Goal: Information Seeking & Learning: Learn about a topic

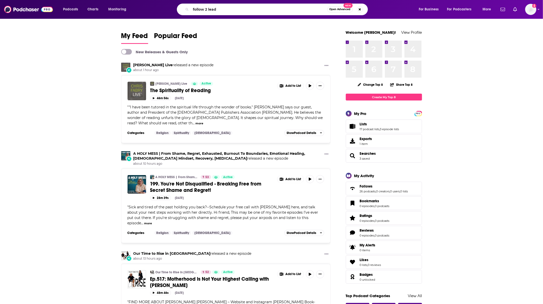
type input "follow 2 lead"
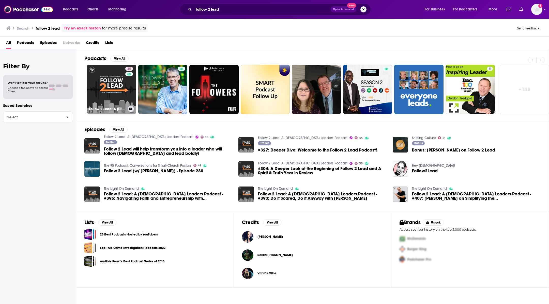
click at [112, 77] on link "35 Follow 2 Lead: A [DEMOGRAPHIC_DATA] Leaders Podcast" at bounding box center [111, 89] width 49 height 49
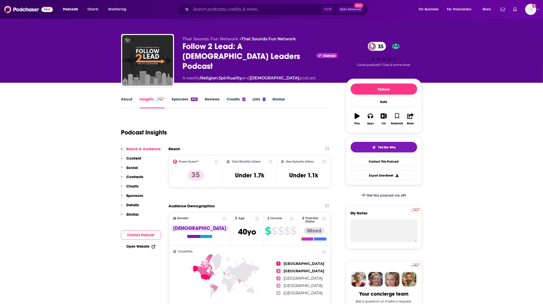
click at [178, 102] on link "Episodes 434" at bounding box center [185, 103] width 26 height 12
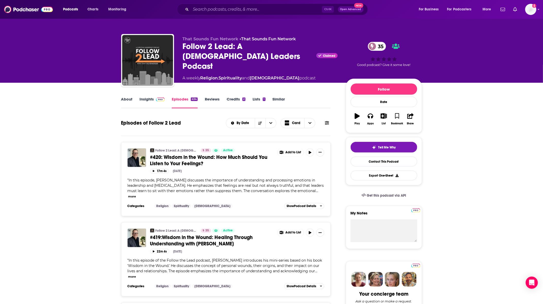
click at [141, 97] on link "Insights" at bounding box center [152, 103] width 25 height 12
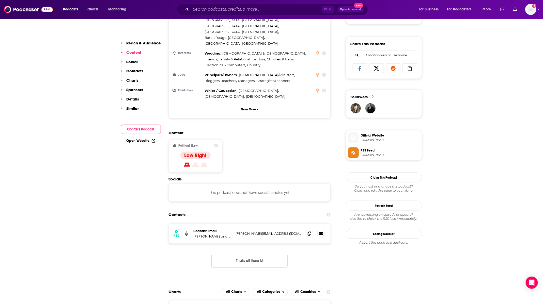
scroll to position [305, 0]
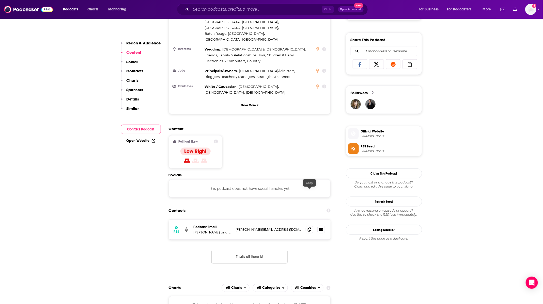
click at [309, 226] on span at bounding box center [310, 230] width 8 height 8
